Goal: Task Accomplishment & Management: Manage account settings

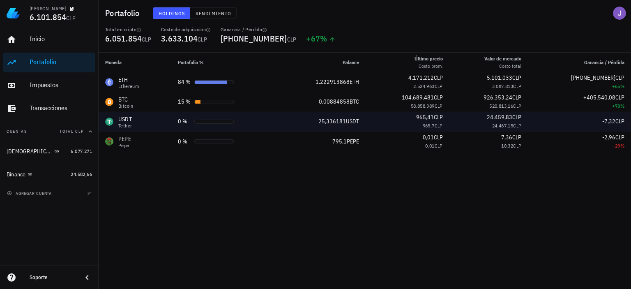
click at [110, 120] on div "USDT-icon" at bounding box center [109, 121] width 8 height 8
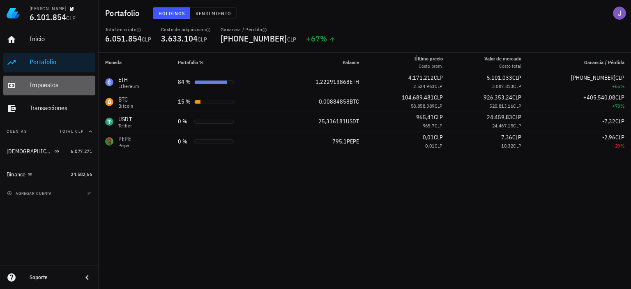
click at [46, 87] on div "Impuestos" at bounding box center [61, 85] width 62 height 8
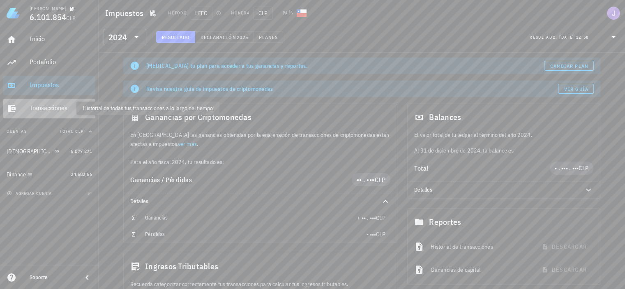
click at [41, 108] on div "Transacciones" at bounding box center [61, 108] width 62 height 8
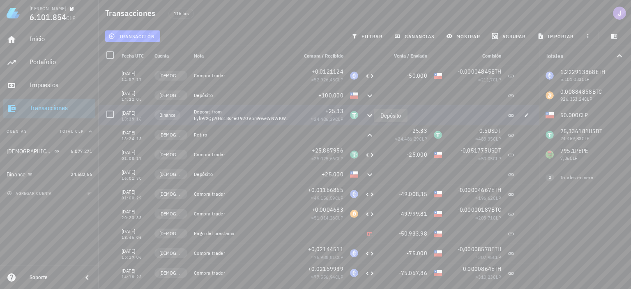
click at [365, 115] on icon at bounding box center [370, 115] width 10 height 10
click at [589, 35] on icon "button" at bounding box center [587, 36] width 7 height 7
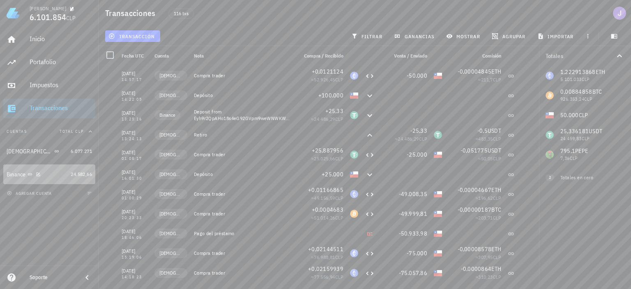
click at [12, 176] on div "Binance" at bounding box center [16, 174] width 19 height 7
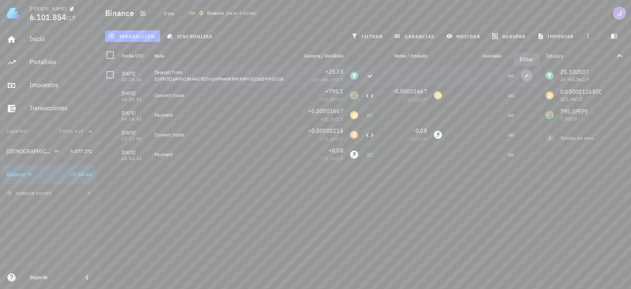
click at [527, 74] on icon "button" at bounding box center [526, 75] width 5 height 5
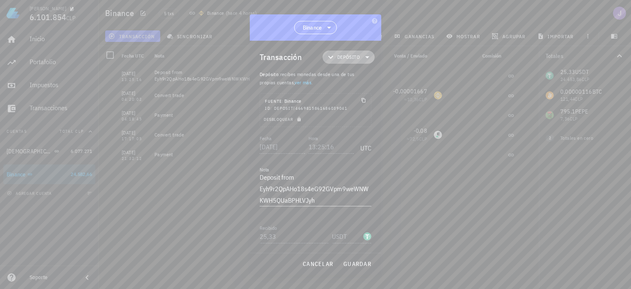
click at [362, 59] on icon at bounding box center [367, 57] width 10 height 10
click at [373, 124] on div "Transferencia" at bounding box center [355, 126] width 76 height 16
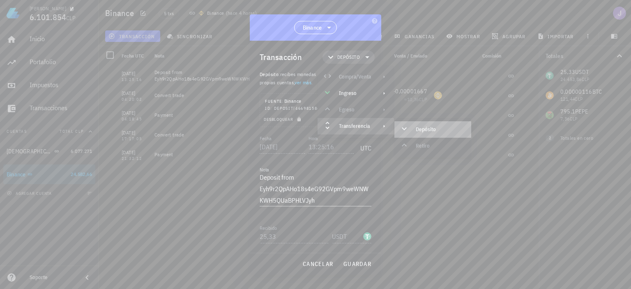
click at [423, 131] on div "Depósito" at bounding box center [440, 129] width 49 height 7
click at [419, 133] on div "Depósito" at bounding box center [440, 129] width 49 height 7
click at [350, 265] on span "guardar" at bounding box center [357, 263] width 28 height 7
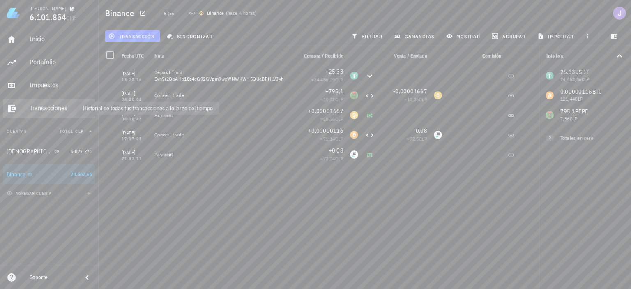
click at [41, 108] on div "Transacciones" at bounding box center [61, 108] width 62 height 8
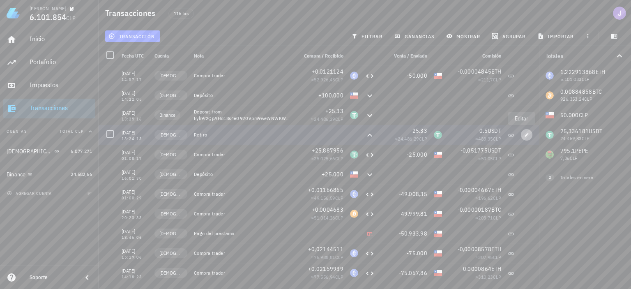
click at [524, 136] on icon "button" at bounding box center [526, 134] width 5 height 5
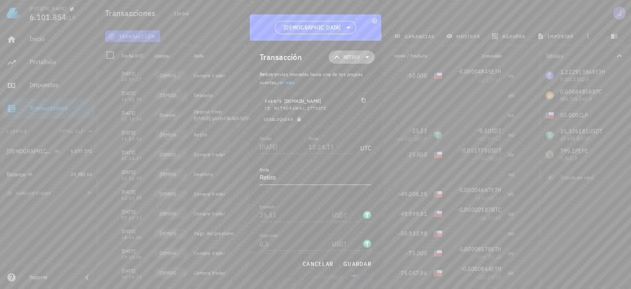
click at [356, 52] on span "Retiro" at bounding box center [351, 57] width 36 height 13
click at [381, 125] on div "Transferencia" at bounding box center [361, 126] width 76 height 16
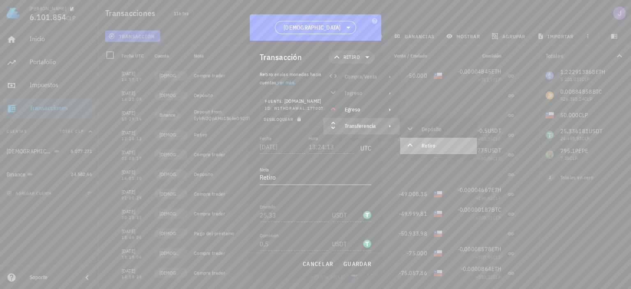
click at [427, 147] on div "Retiro" at bounding box center [445, 146] width 49 height 7
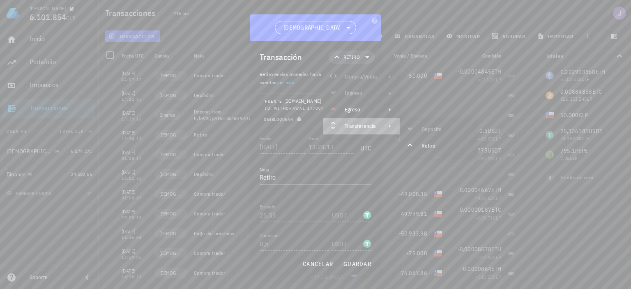
click at [388, 124] on icon at bounding box center [389, 126] width 7 height 7
click at [388, 122] on div "Transferencia" at bounding box center [361, 126] width 76 height 16
click at [412, 146] on icon at bounding box center [410, 145] width 10 height 10
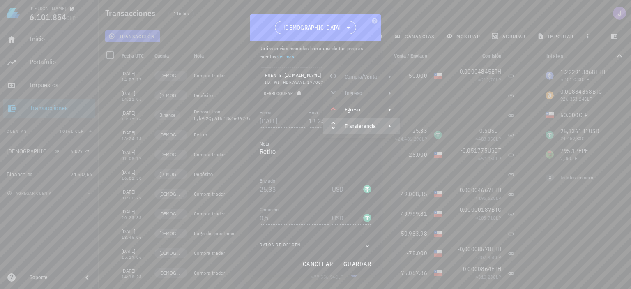
scroll to position [31, 0]
click at [363, 244] on icon "button" at bounding box center [366, 241] width 7 height 10
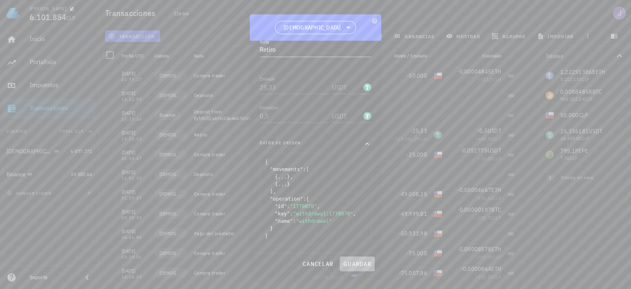
click at [351, 263] on span "guardar" at bounding box center [357, 263] width 28 height 7
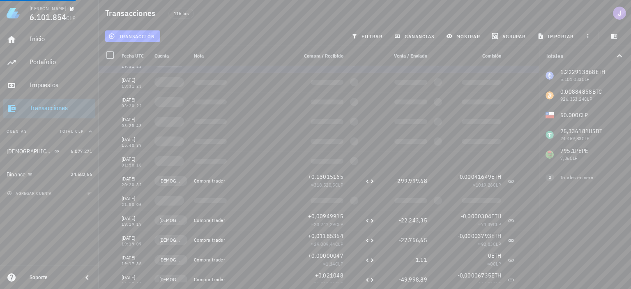
scroll to position [0, 0]
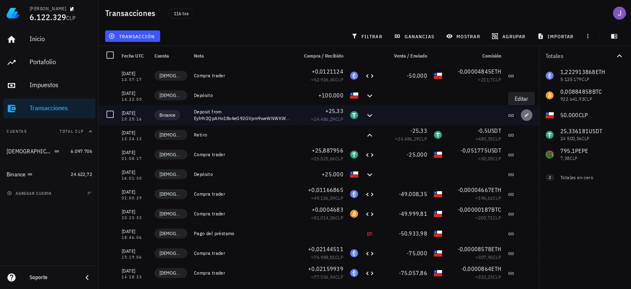
click at [525, 116] on icon "button" at bounding box center [527, 115] width 4 height 4
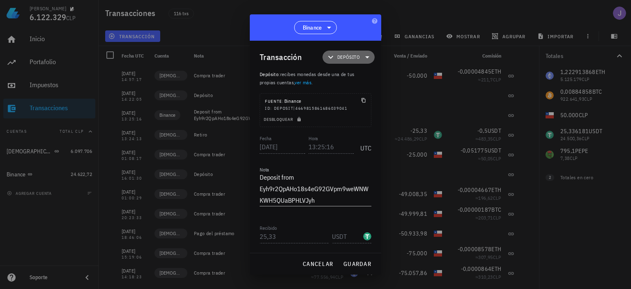
click at [363, 58] on icon at bounding box center [367, 57] width 10 height 10
click at [439, 64] on div at bounding box center [315, 144] width 631 height 289
click at [313, 269] on button "cancelar" at bounding box center [317, 263] width 37 height 15
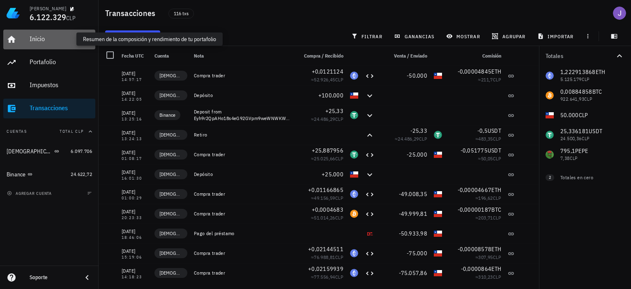
click at [39, 37] on div "Inicio" at bounding box center [61, 39] width 62 height 8
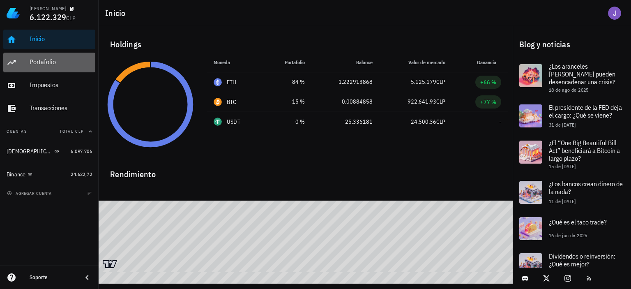
click at [34, 66] on div "Portafolio" at bounding box center [61, 62] width 62 height 18
